Goal: Check status: Check status

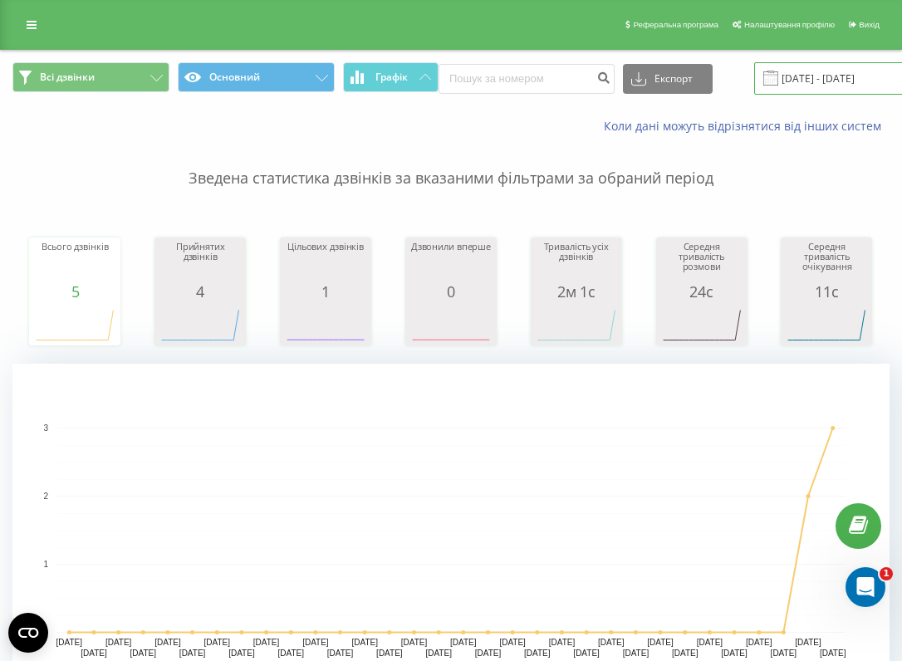
click at [776, 73] on input "[DATE] - [DATE]" at bounding box center [854, 78] width 201 height 32
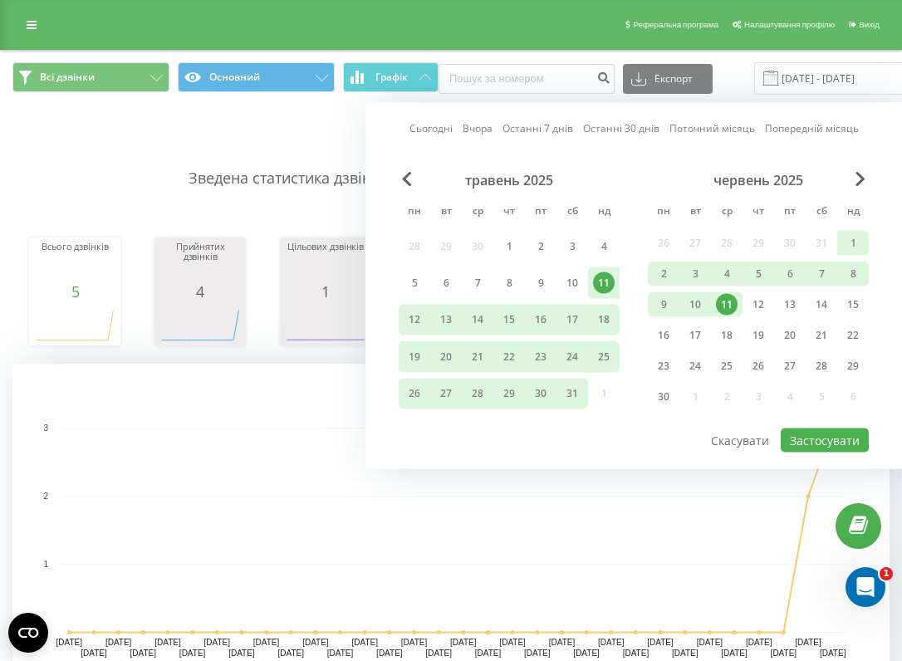
click at [729, 307] on div "11" at bounding box center [727, 305] width 22 height 22
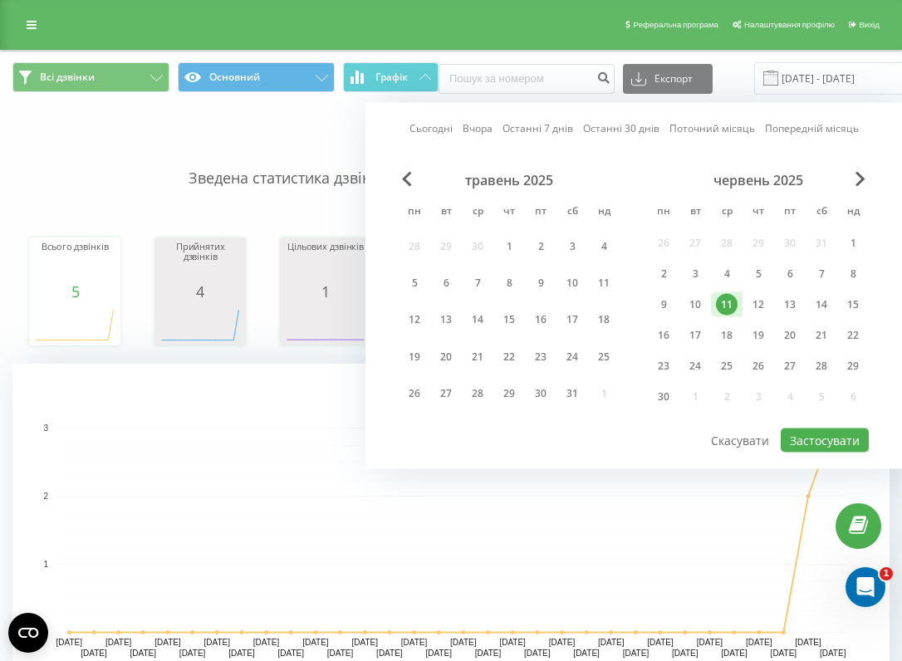
click at [861, 190] on div "червень 2025 пн вт ср чт пт сб нд 26 27 28 29 30 31 1 2 3 4 5 6 7 8 9 10 11 12 …" at bounding box center [758, 293] width 221 height 243
click at [862, 187] on div "червень 2025" at bounding box center [758, 180] width 221 height 17
click at [862, 183] on span "Next Month" at bounding box center [861, 179] width 10 height 15
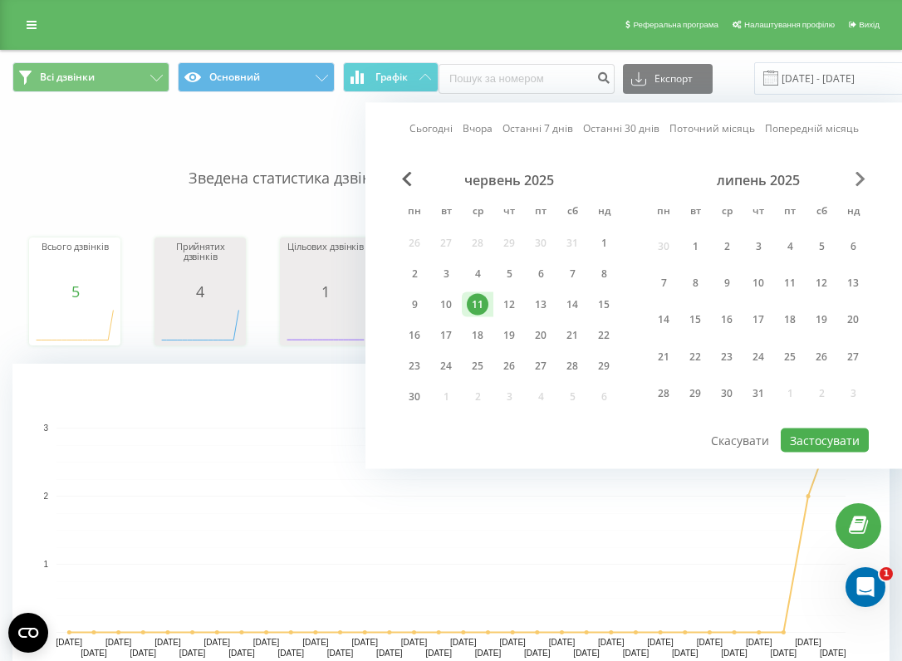
click at [862, 183] on span "Next Month" at bounding box center [861, 179] width 10 height 15
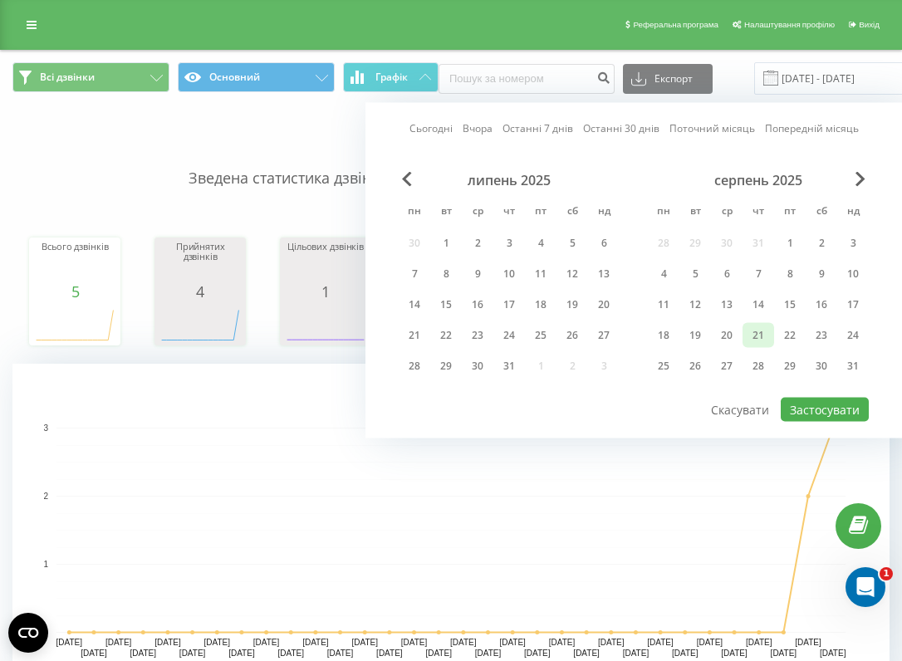
click at [757, 335] on div "21" at bounding box center [759, 336] width 22 height 22
click at [802, 412] on button "Застосувати" at bounding box center [825, 410] width 88 height 24
type input "[DATE] - [DATE]"
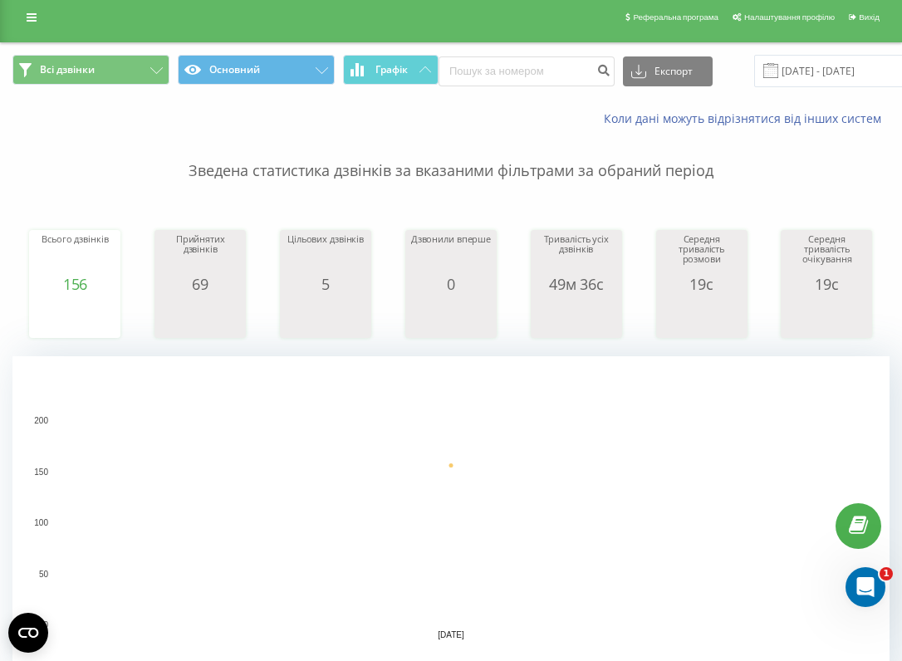
scroll to position [12, 0]
